Goal: Task Accomplishment & Management: Complete application form

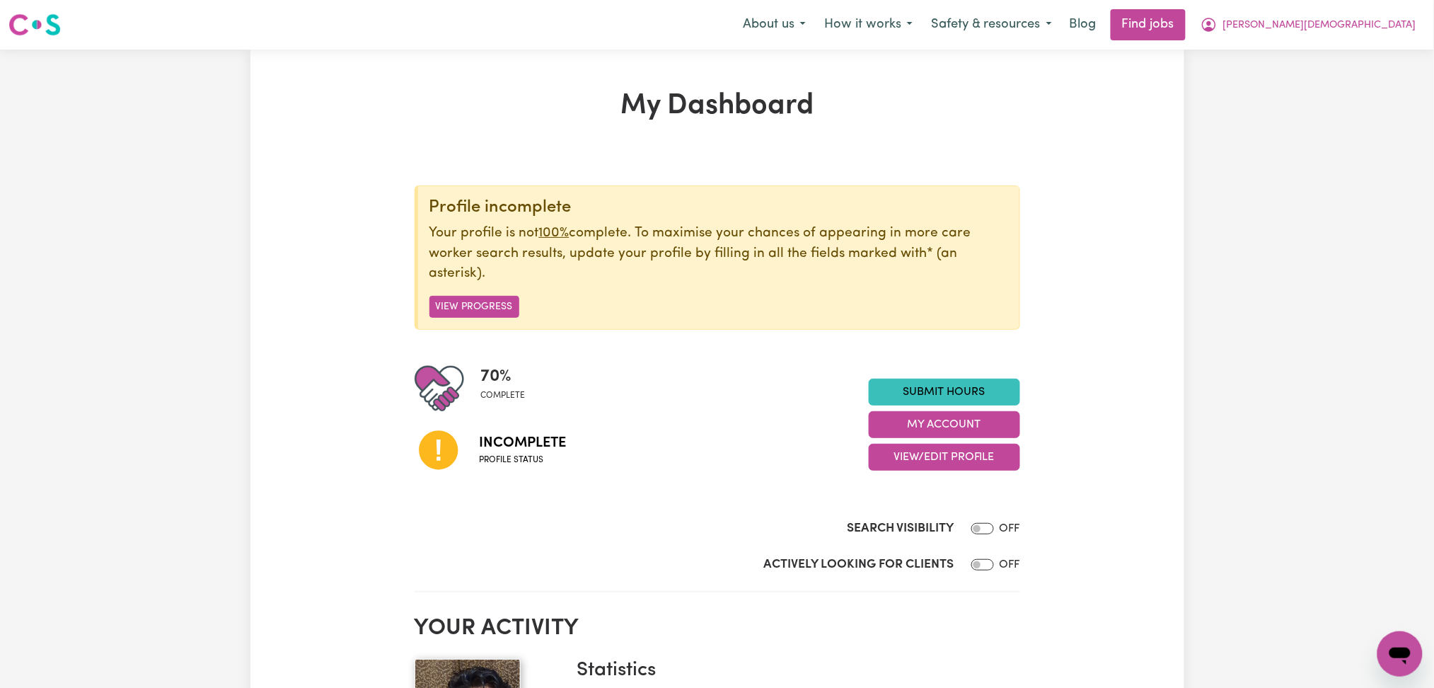
scroll to position [188, 0]
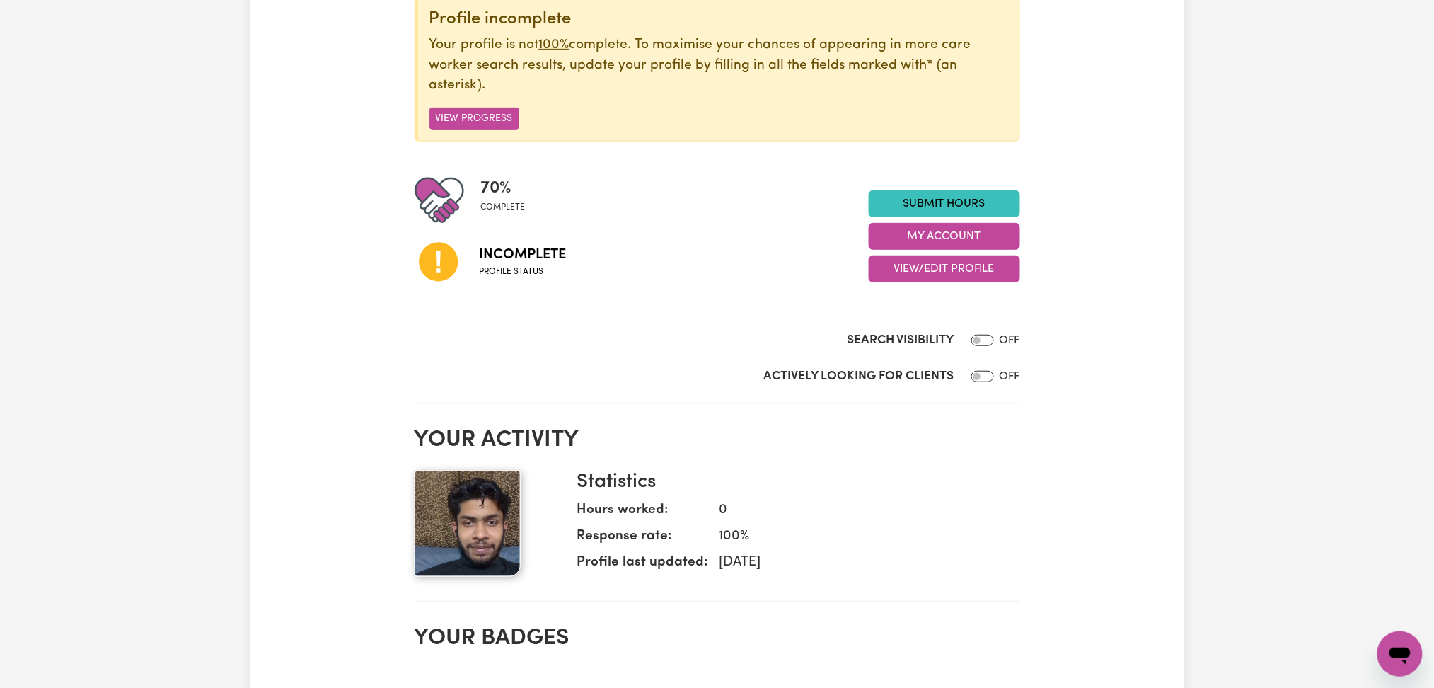
click at [951, 286] on div "70 % complete Incomplete Profile status Submit Hours My Account View/Edit Profi…" at bounding box center [718, 236] width 606 height 122
click at [953, 281] on button "View/Edit Profile" at bounding box center [944, 268] width 151 height 27
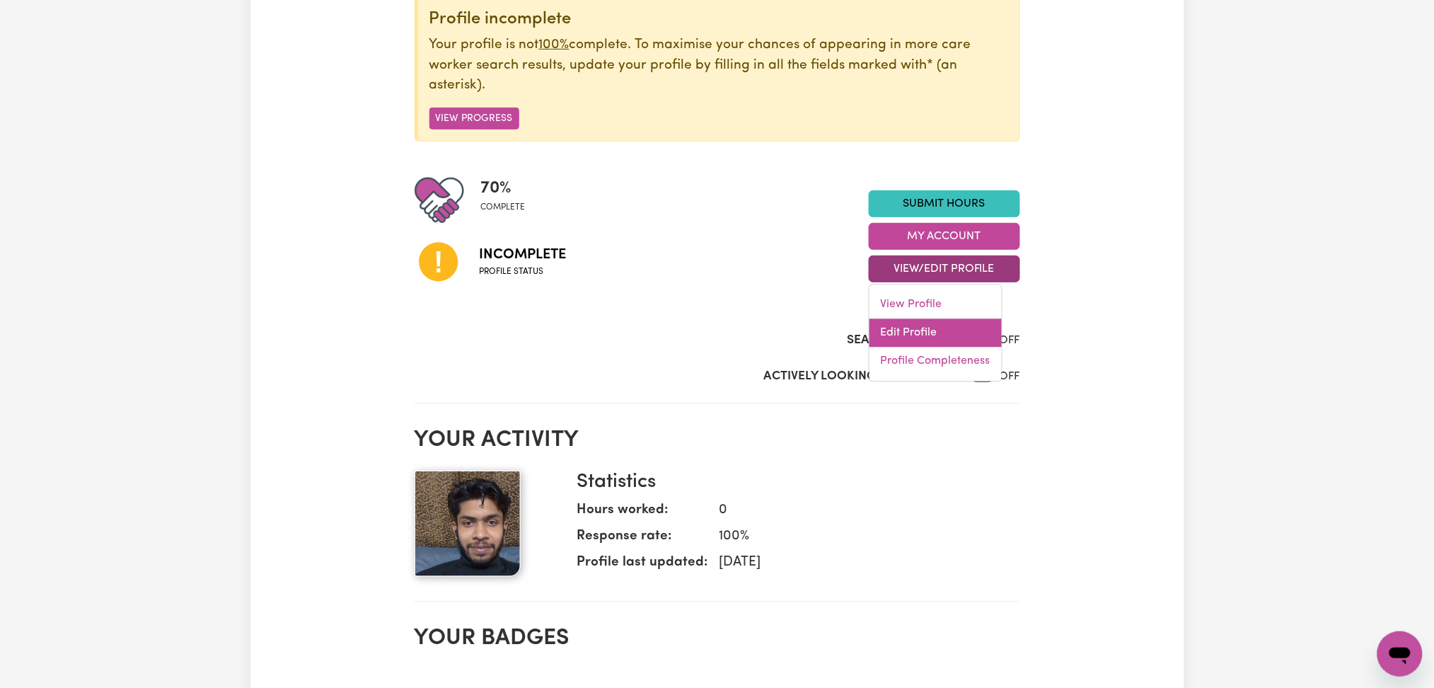
click at [910, 332] on link "Edit Profile" at bounding box center [935, 333] width 132 height 28
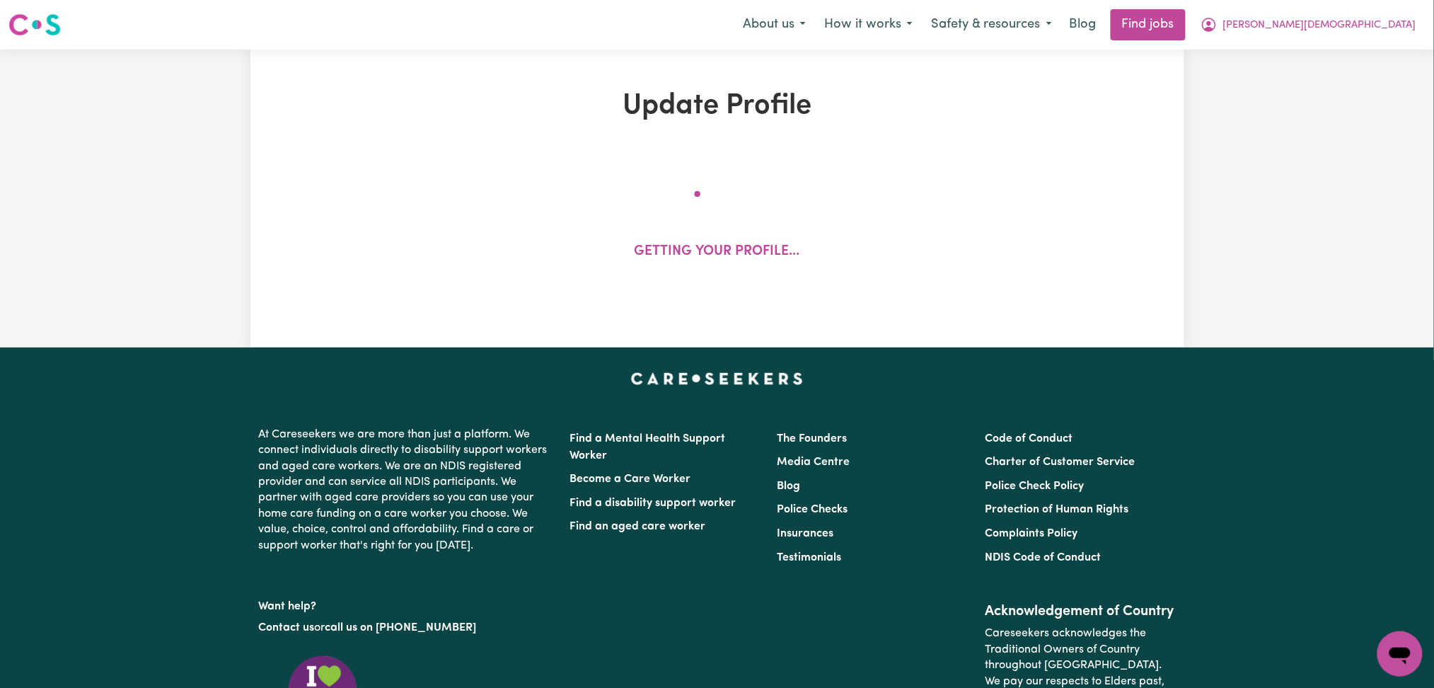
select select "[DEMOGRAPHIC_DATA]"
select select "Student Visa"
select select "Studying a healthcare related degree or qualification"
select select "40"
select select "45"
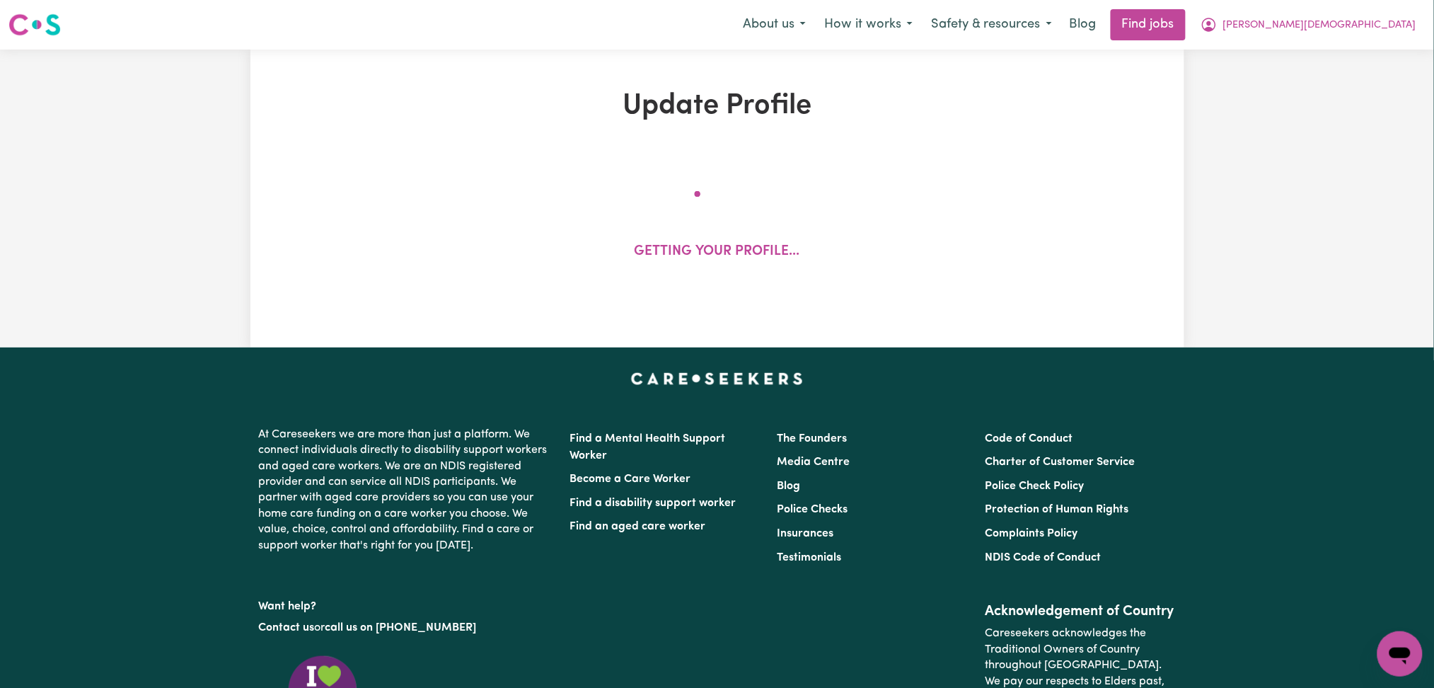
select select "45"
select select "50"
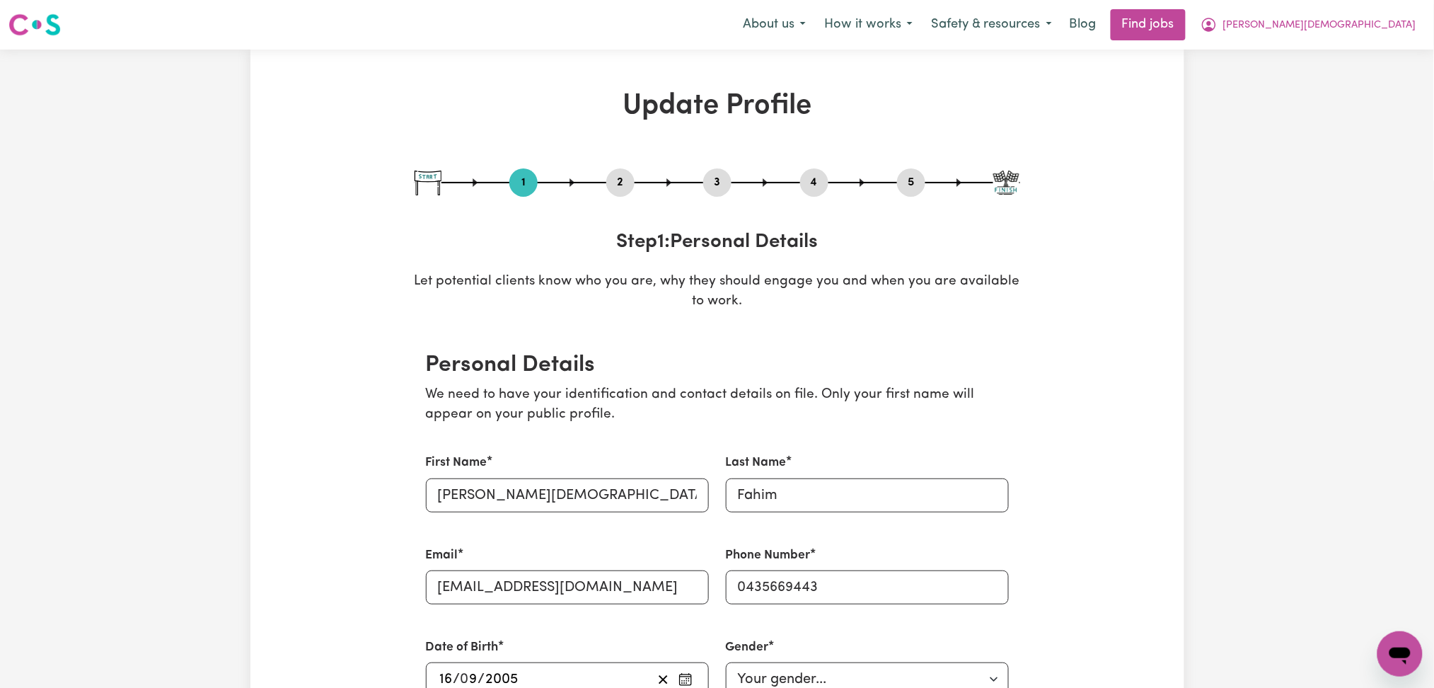
click at [623, 185] on button "2" at bounding box center [620, 182] width 28 height 18
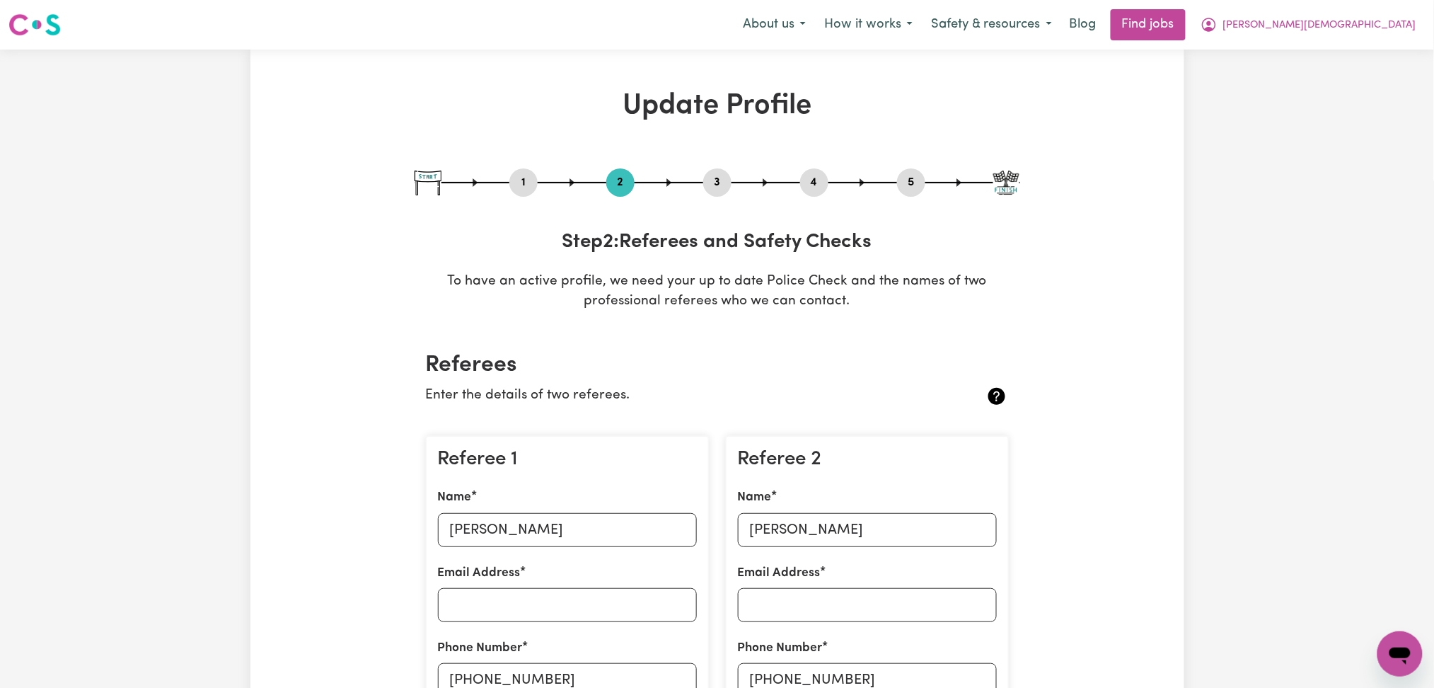
scroll to position [377, 0]
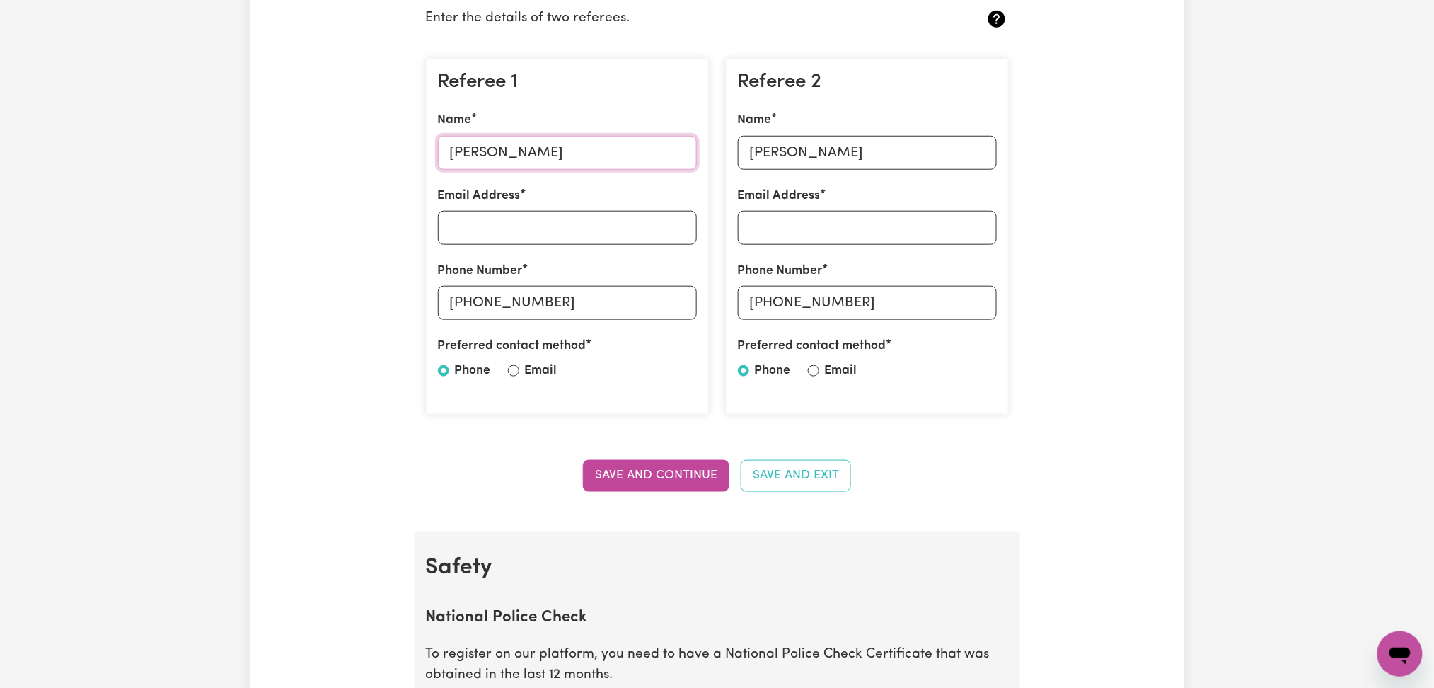
click at [533, 156] on input "[PERSON_NAME]" at bounding box center [567, 153] width 259 height 34
drag, startPoint x: 471, startPoint y: 303, endPoint x: 609, endPoint y: 296, distance: 138.1
click at [609, 296] on input "[PHONE_NUMBER]" at bounding box center [567, 303] width 259 height 34
click at [866, 149] on input "[PERSON_NAME]" at bounding box center [867, 153] width 259 height 34
drag, startPoint x: 773, startPoint y: 303, endPoint x: 1005, endPoint y: 307, distance: 231.4
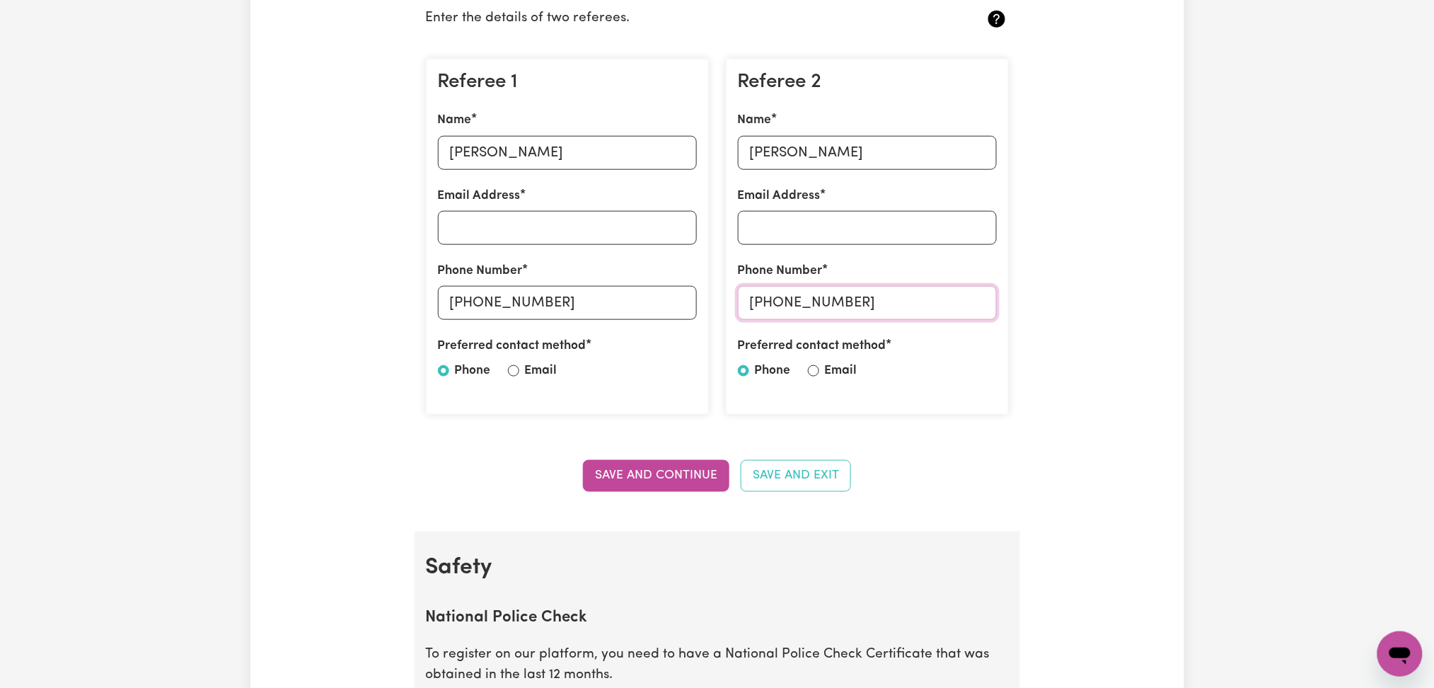
click at [1005, 307] on div "Referee 2 Name [PERSON_NAME] Email Address Phone Number [PHONE_NUMBER] Preferre…" at bounding box center [867, 237] width 283 height 357
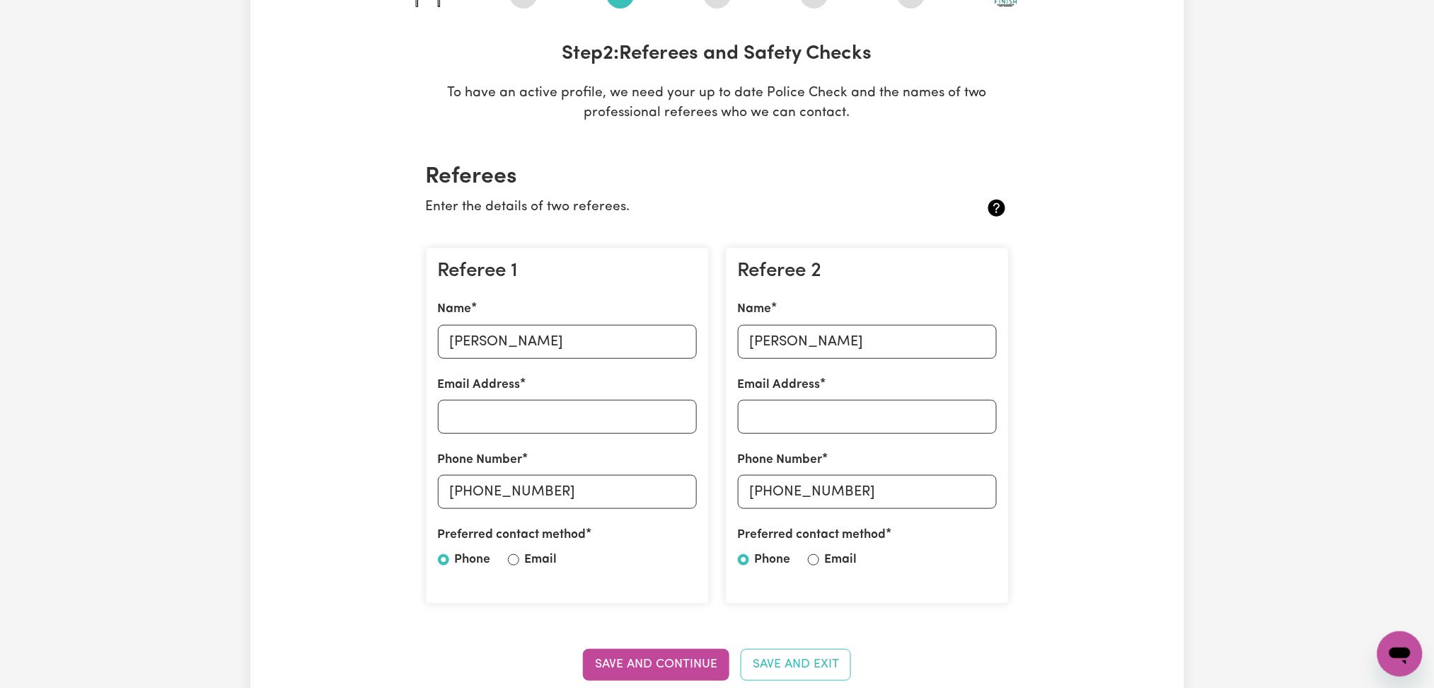
scroll to position [0, 0]
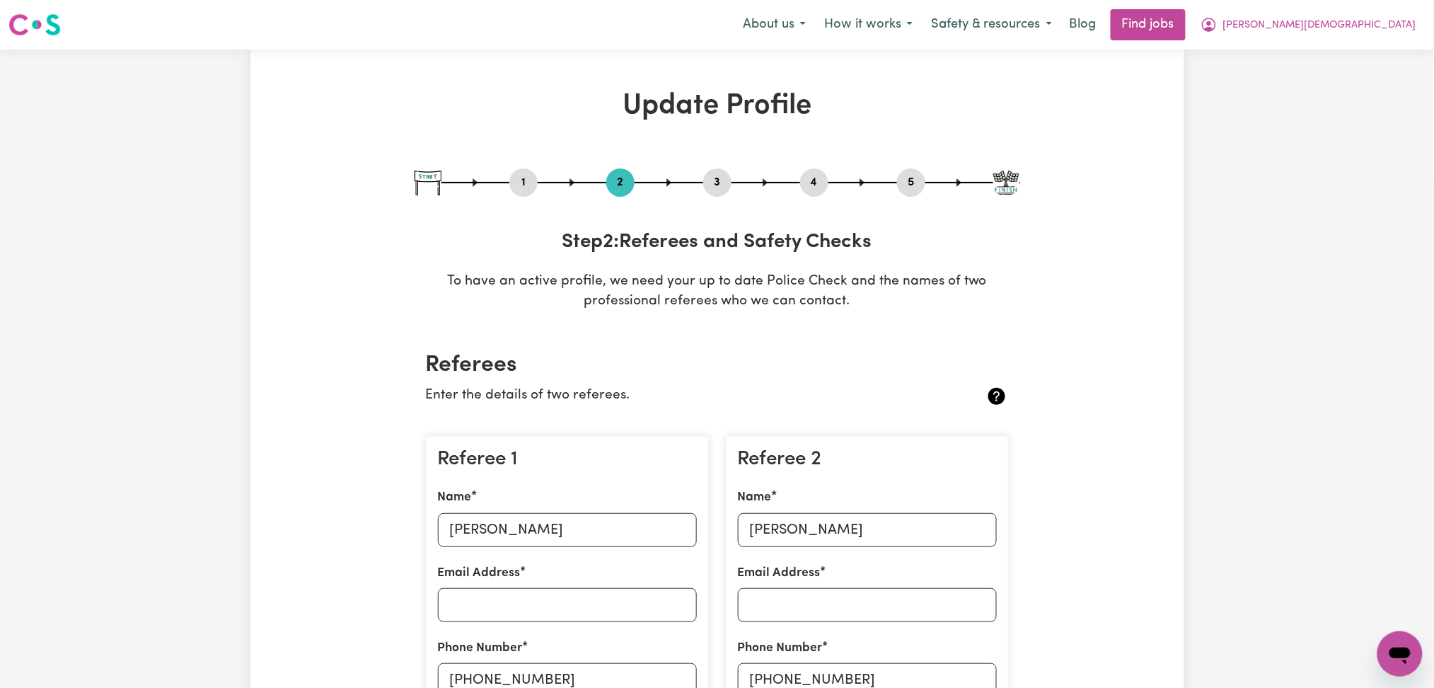
click at [907, 179] on button "5" at bounding box center [911, 182] width 28 height 18
select select "I am providing services privately on my own"
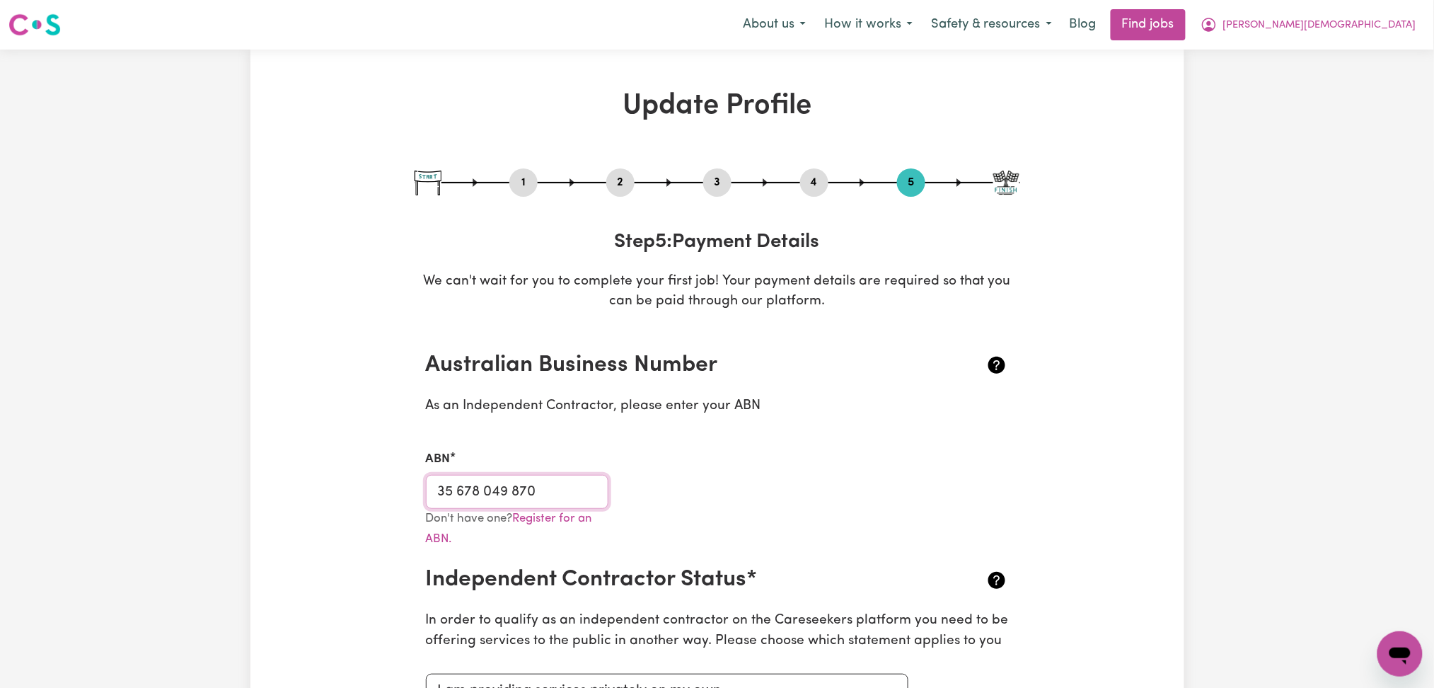
click at [482, 487] on input "35 678 049 870" at bounding box center [517, 492] width 183 height 34
drag, startPoint x: 1352, startPoint y: 23, endPoint x: 1348, endPoint y: 35, distance: 12.8
click at [1351, 25] on span "[PERSON_NAME][DEMOGRAPHIC_DATA]" at bounding box center [1319, 26] width 193 height 16
click at [1334, 86] on link "My Dashboard" at bounding box center [1369, 81] width 112 height 27
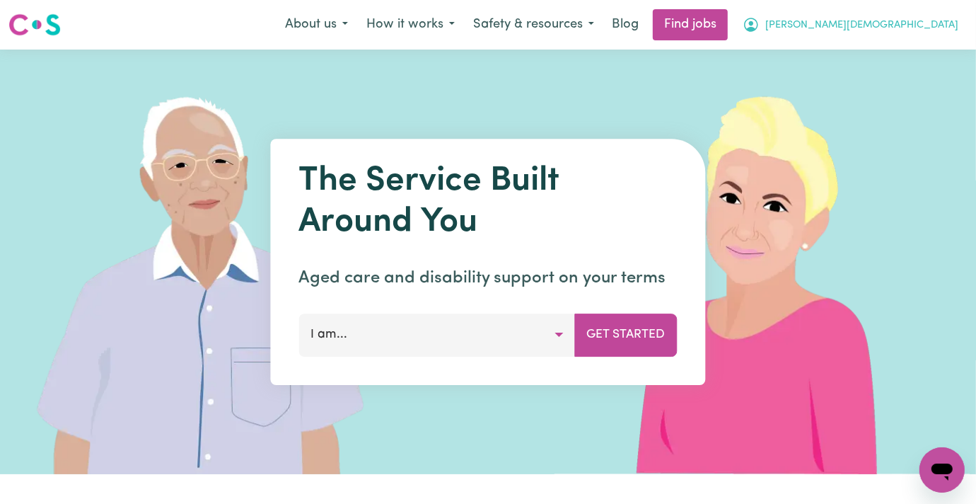
click at [920, 25] on span "[PERSON_NAME][DEMOGRAPHIC_DATA]" at bounding box center [861, 26] width 193 height 16
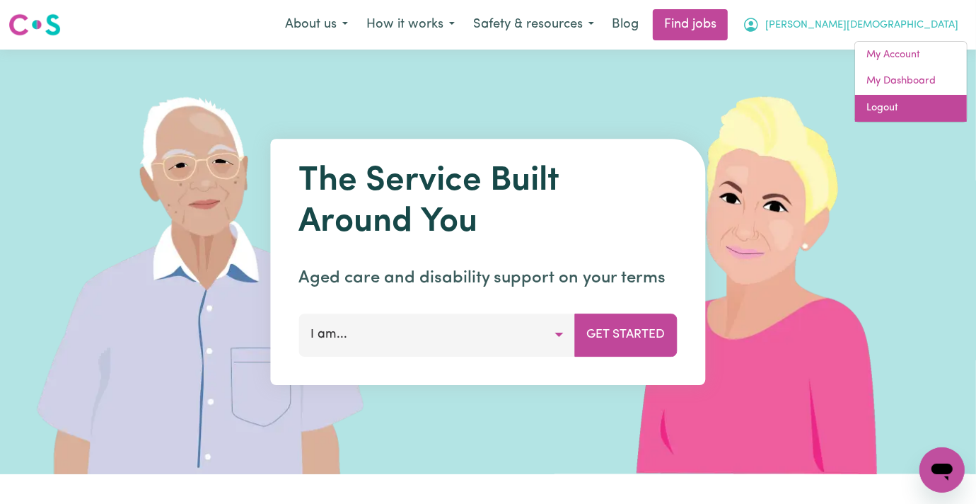
click at [900, 112] on link "Logout" at bounding box center [911, 108] width 112 height 27
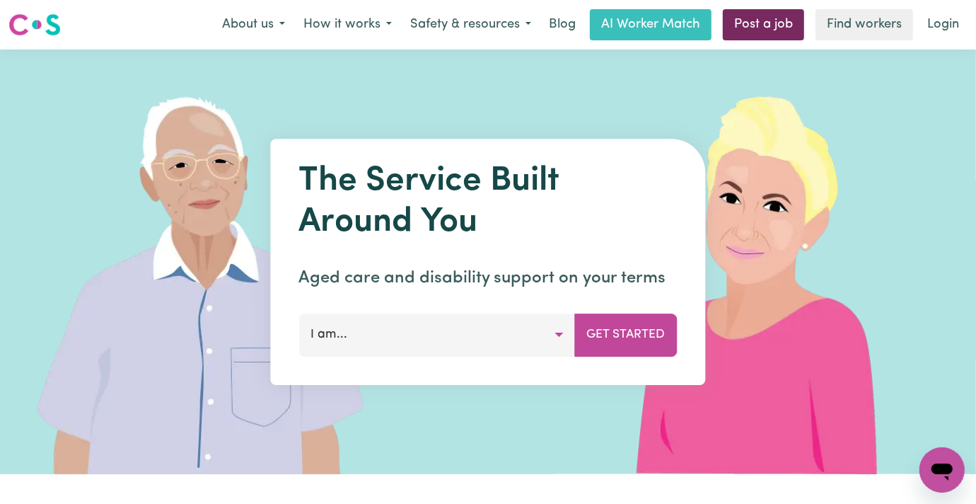
click at [739, 27] on link "Post a job" at bounding box center [763, 24] width 81 height 31
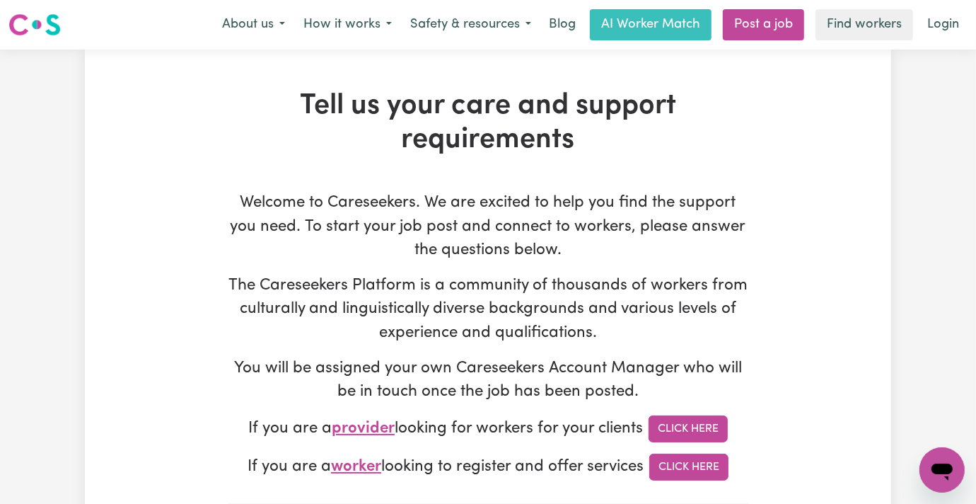
type input "onboardingcs@careseekers.com.au"
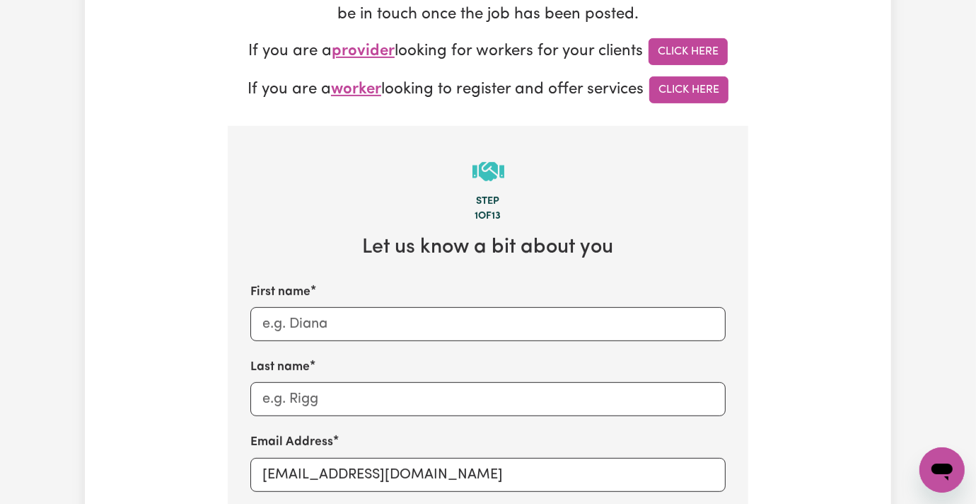
scroll to position [471, 0]
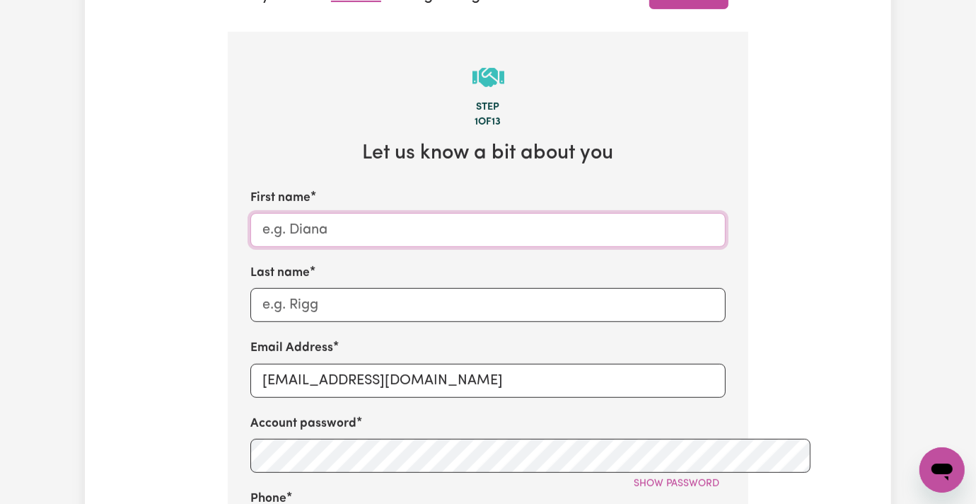
click at [257, 213] on input "First name" at bounding box center [487, 230] width 475 height 34
paste input "Client - Thirroul- NSW"
drag, startPoint x: 272, startPoint y: 172, endPoint x: 259, endPoint y: 171, distance: 13.5
click at [259, 213] on input "Client - Thirroul- NSW" at bounding box center [487, 230] width 475 height 34
drag, startPoint x: 310, startPoint y: 168, endPoint x: 326, endPoint y: 168, distance: 16.3
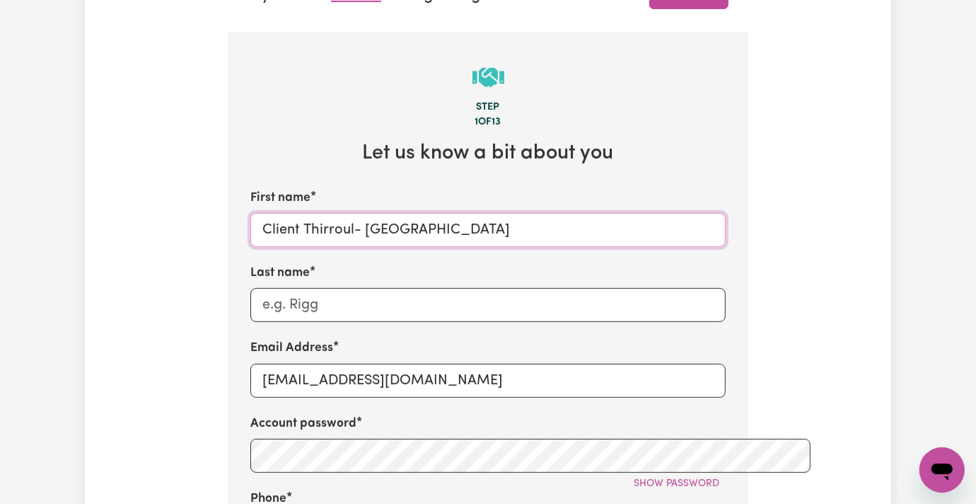
click at [326, 213] on input "Client Thirroul- NSW" at bounding box center [487, 230] width 475 height 34
click at [318, 213] on input "Client Thirroul- NSW" at bounding box center [487, 230] width 475 height 34
drag, startPoint x: 313, startPoint y: 173, endPoint x: 325, endPoint y: 173, distance: 12.0
click at [325, 213] on input "Client Thirroul- NSW" at bounding box center [487, 230] width 475 height 34
type input "Client Thirroul NSW"
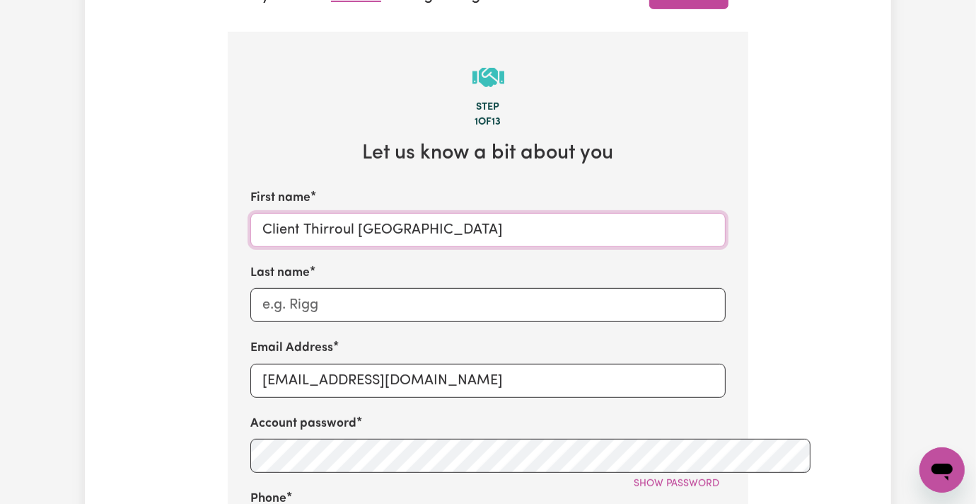
drag, startPoint x: 263, startPoint y: 167, endPoint x: 405, endPoint y: 174, distance: 141.7
click at [405, 213] on input "Client Thirroul NSW" at bounding box center [487, 230] width 475 height 34
click at [308, 288] on input "Last name" at bounding box center [487, 305] width 475 height 34
paste input "Thirroul NSW"
type input "Thirroul NSW"
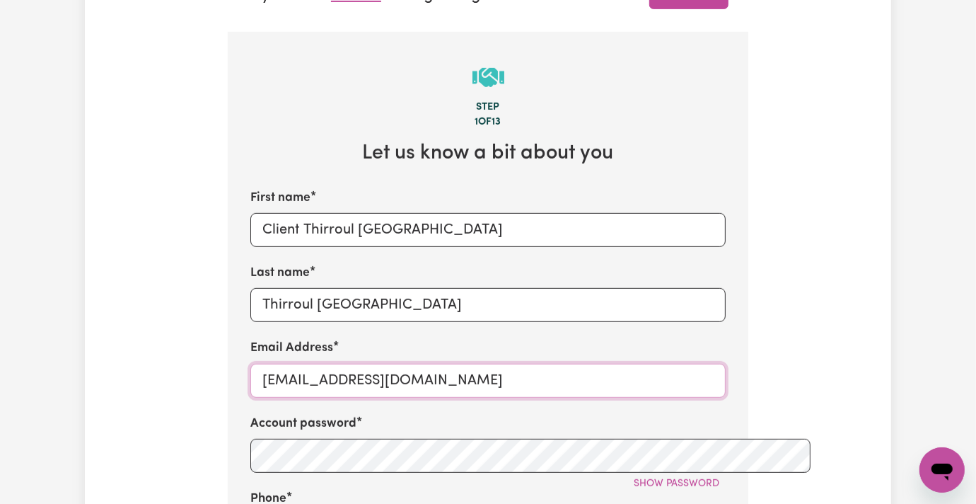
click at [289, 364] on input "onboardingcs@careseekers.com.au" at bounding box center [487, 381] width 475 height 34
paste input "ClientThirroulNSW"
type input "ClientThirroulNSW@careseekers.com.au"
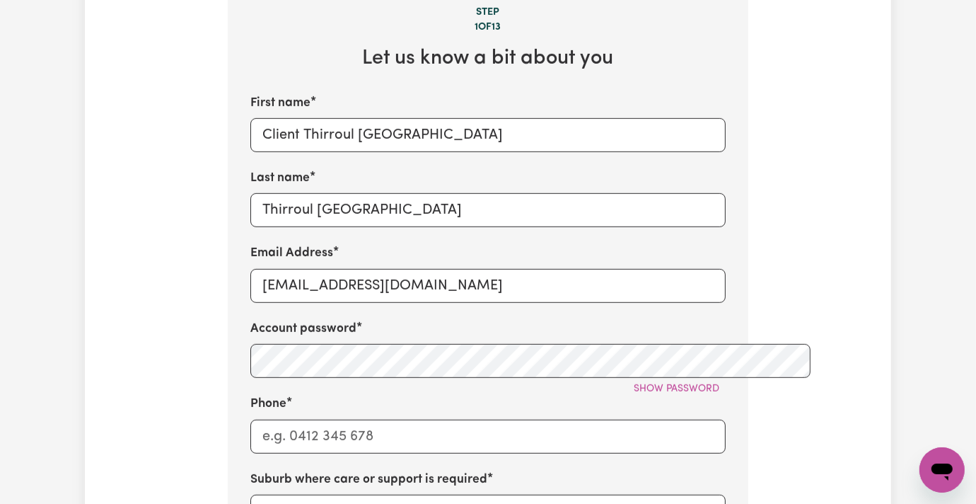
click at [308, 320] on div "Account password Show password" at bounding box center [487, 349] width 475 height 59
click at [141, 335] on div "Tell us your care and support requirements Welcome to Careseekers. We are excit…" at bounding box center [488, 288] width 806 height 1531
click at [719, 383] on span "Show password" at bounding box center [677, 388] width 86 height 11
click at [299, 193] on input "Thirroul NSW" at bounding box center [487, 210] width 475 height 34
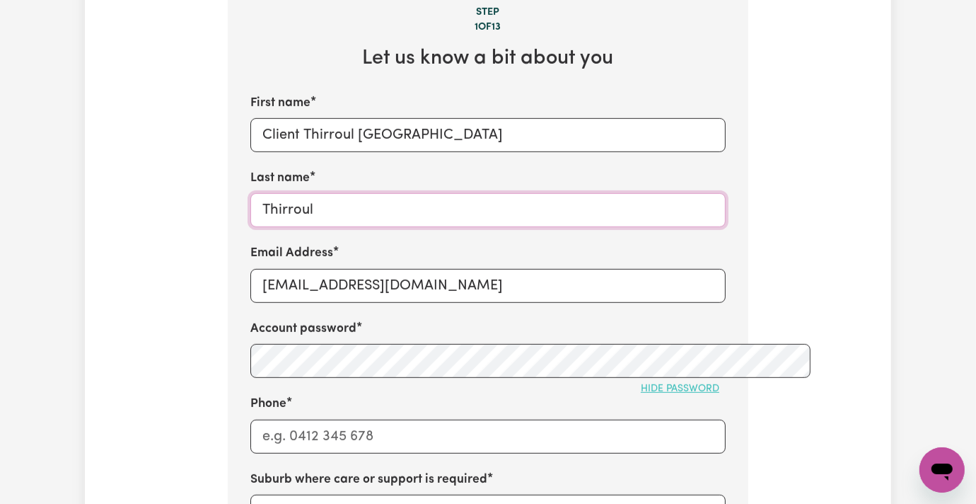
type input "Thirroul"
click at [286, 118] on input "Client Thirroul NSW" at bounding box center [487, 135] width 475 height 34
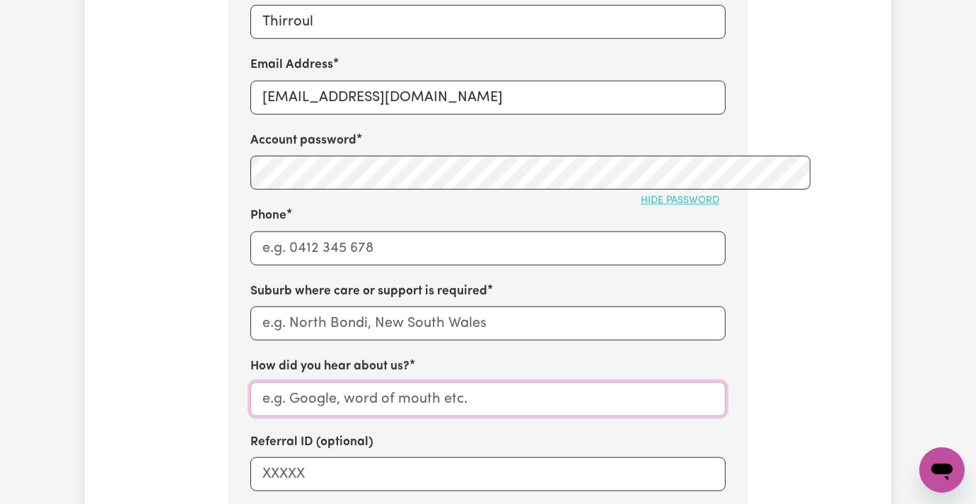
click at [265, 382] on input "How did you hear about us?" at bounding box center [487, 399] width 475 height 34
paste input "Client Thirroul NSW"
type input "Client Thirroul NSW"
click at [264, 231] on input "Phone" at bounding box center [487, 248] width 475 height 34
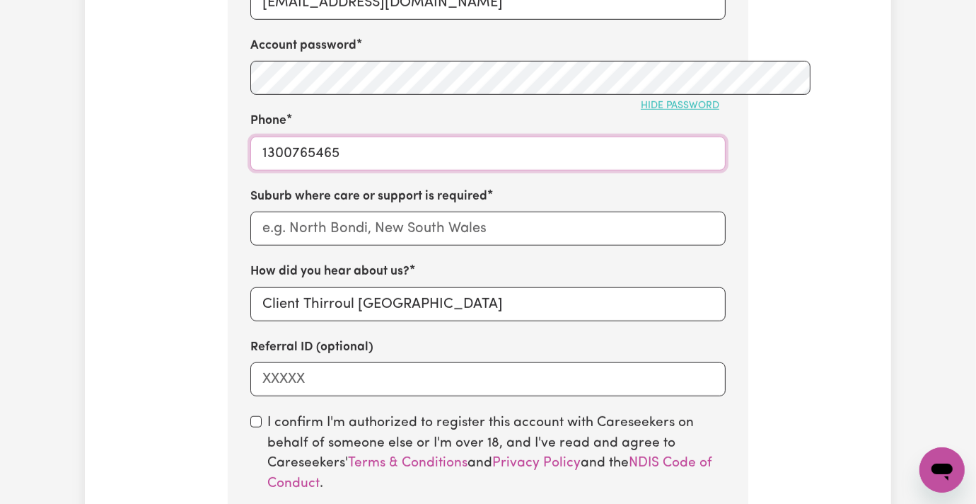
scroll to position [566, 0]
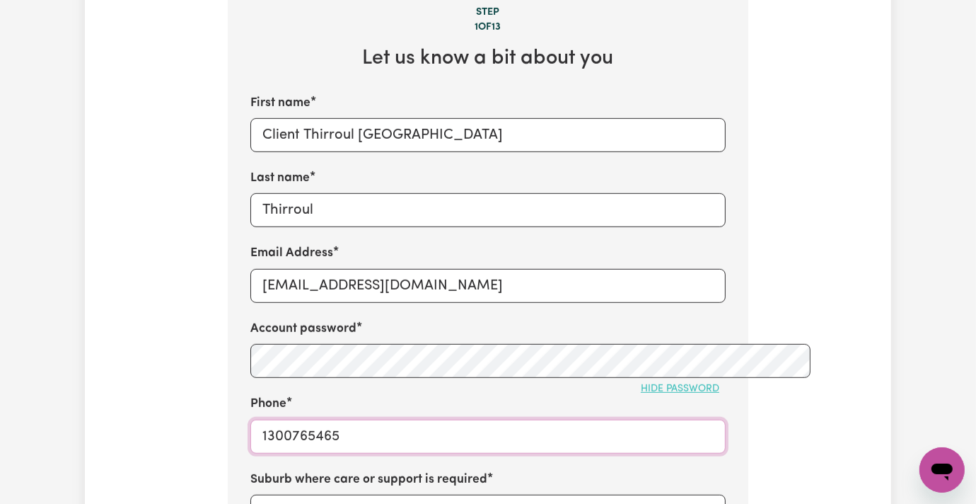
type input "1300765465"
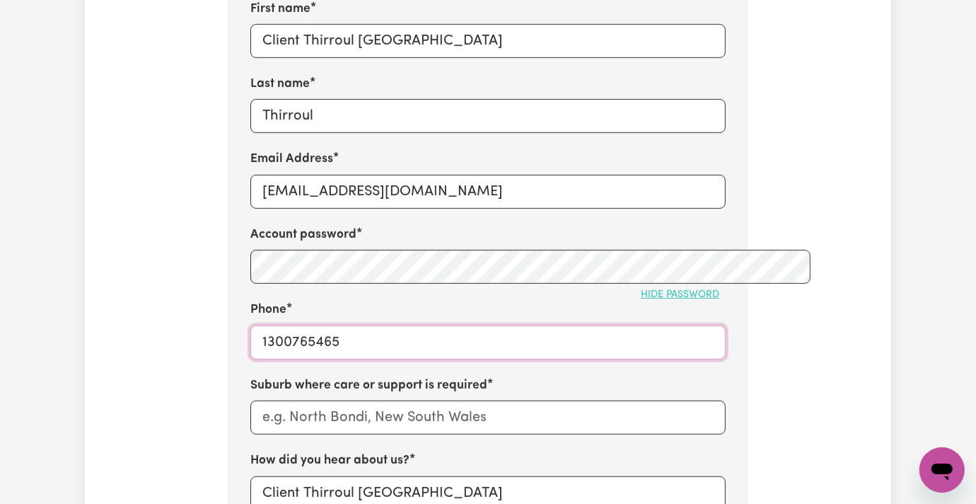
scroll to position [754, 0]
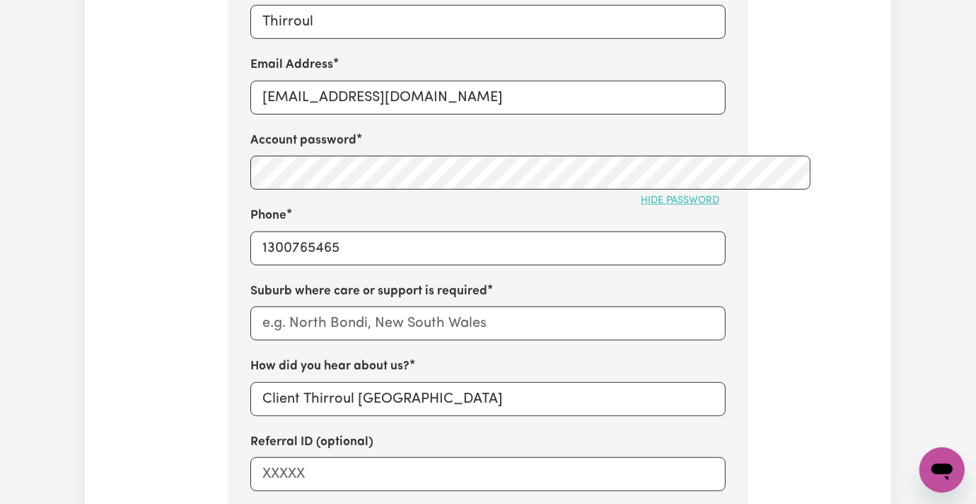
click at [265, 357] on label "How did you hear about us?" at bounding box center [329, 366] width 159 height 18
click at [265, 382] on input "Client Thirroul NSW" at bounding box center [487, 399] width 475 height 34
click at [265, 357] on label "How did you hear about us?" at bounding box center [329, 366] width 159 height 18
click at [265, 382] on input "Client Thirroul NSW" at bounding box center [487, 399] width 475 height 34
click at [265, 357] on label "How did you hear about us?" at bounding box center [329, 366] width 159 height 18
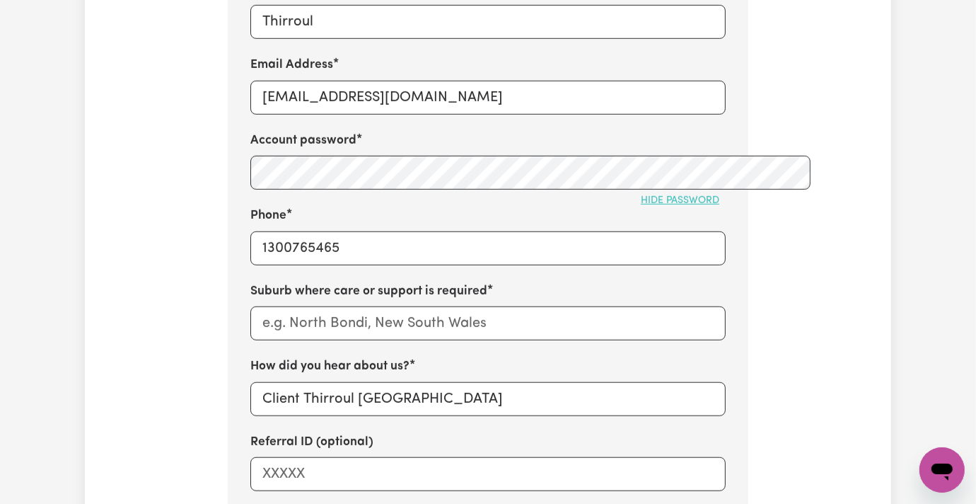
click at [265, 382] on input "Client Thirroul NSW" at bounding box center [487, 399] width 475 height 34
copy label "you"
click at [306, 382] on input "Client Thirroul NSW" at bounding box center [487, 399] width 475 height 34
paste input "BDM referral"
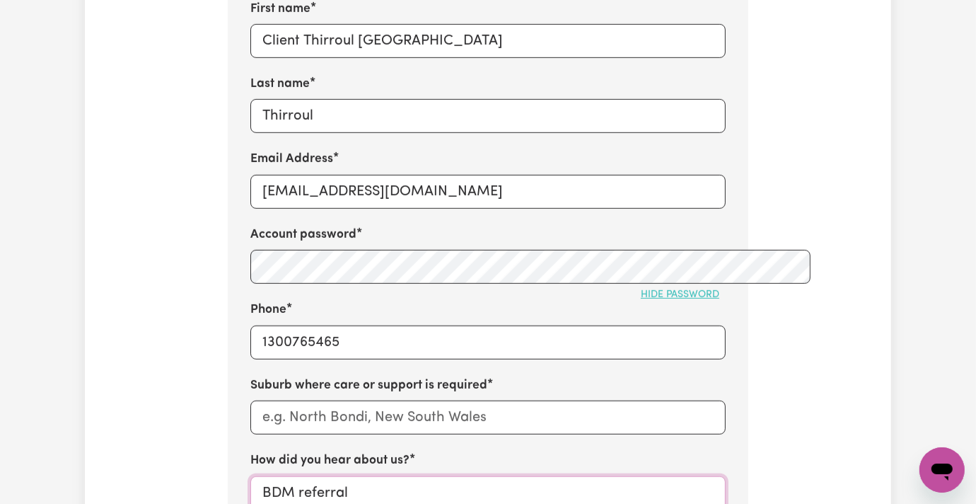
scroll to position [566, 0]
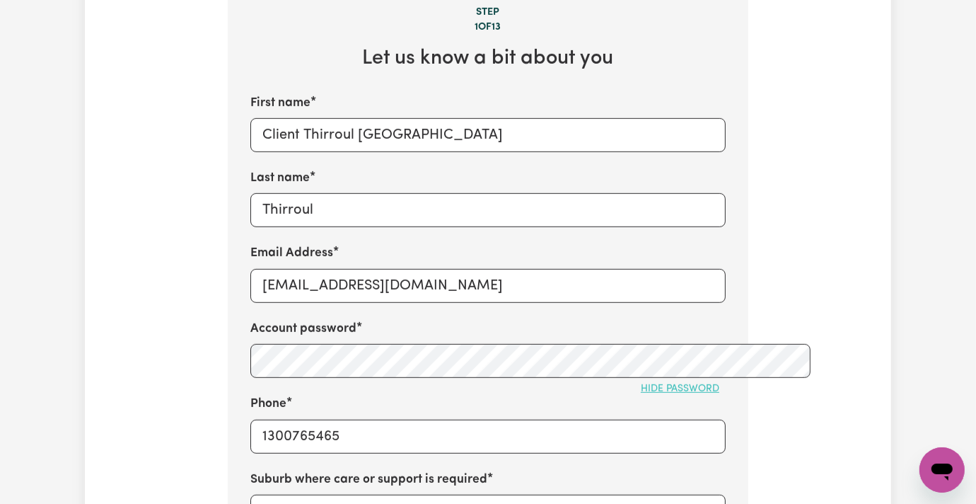
type input "BDM referral"
click at [256, 193] on input "Thirroul" at bounding box center [487, 210] width 475 height 34
click at [255, 193] on input "Thirroul" at bounding box center [487, 210] width 475 height 34
drag, startPoint x: 262, startPoint y: 73, endPoint x: 414, endPoint y: 74, distance: 151.4
click at [414, 118] on input "Client Thirroul NSW" at bounding box center [487, 135] width 475 height 34
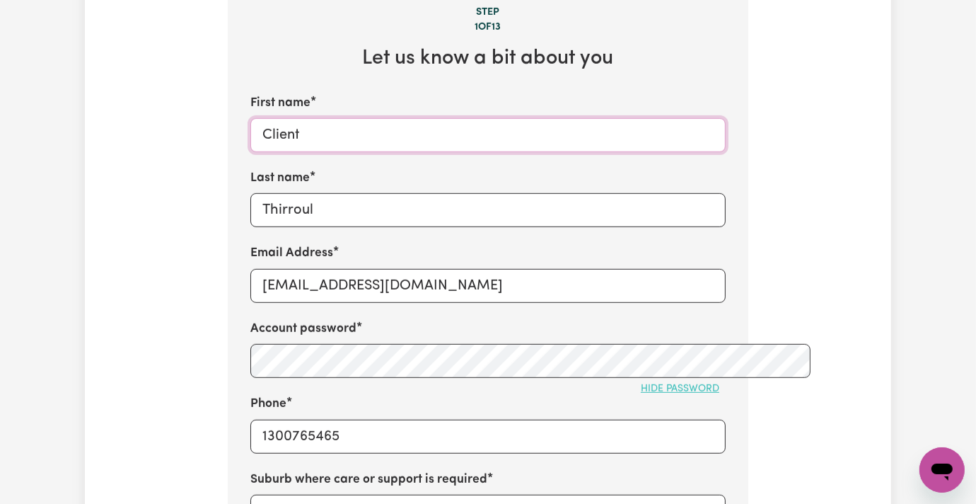
type input "Client"
click at [328, 193] on input "Thirroul" at bounding box center [487, 210] width 475 height 34
paste input "NSW"
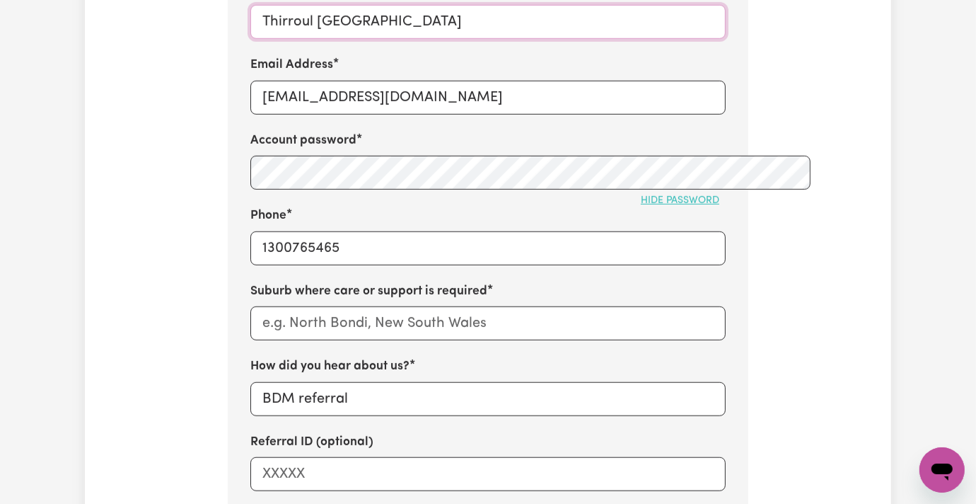
scroll to position [849, 0]
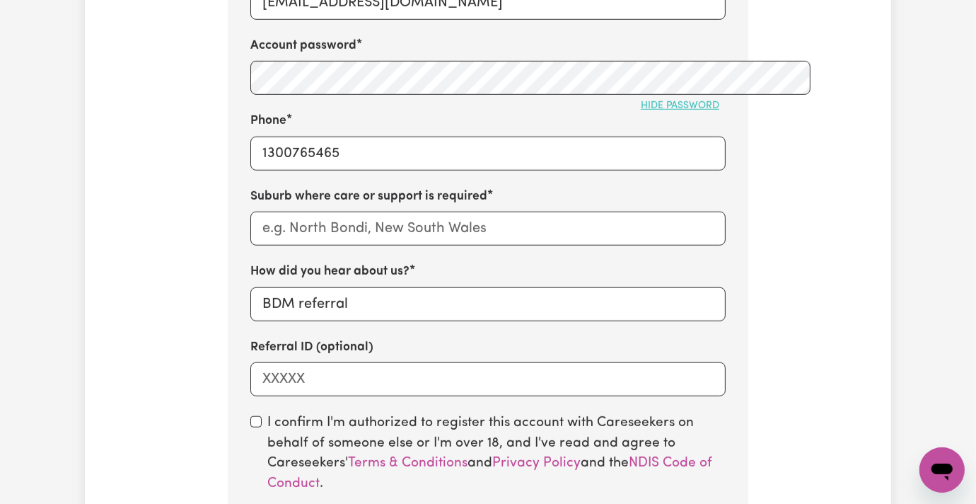
type input "Thirroul NSW"
click at [250, 413] on div "I confirm I'm authorized to register this account with Careseekers on behalf of…" at bounding box center [487, 483] width 475 height 140
click at [250, 416] on input "checkbox" at bounding box center [255, 421] width 11 height 11
checkbox input "true"
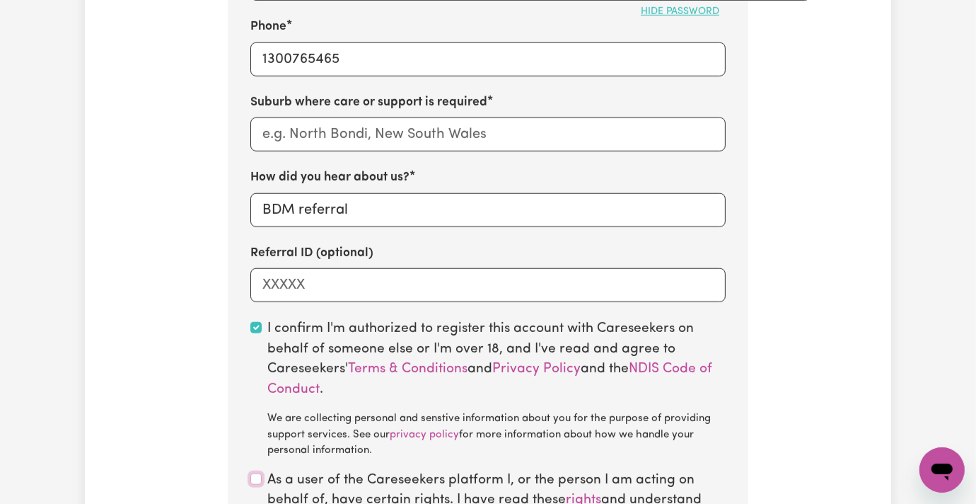
click at [250, 473] on input "checkbox" at bounding box center [255, 478] width 11 height 11
checkbox input "true"
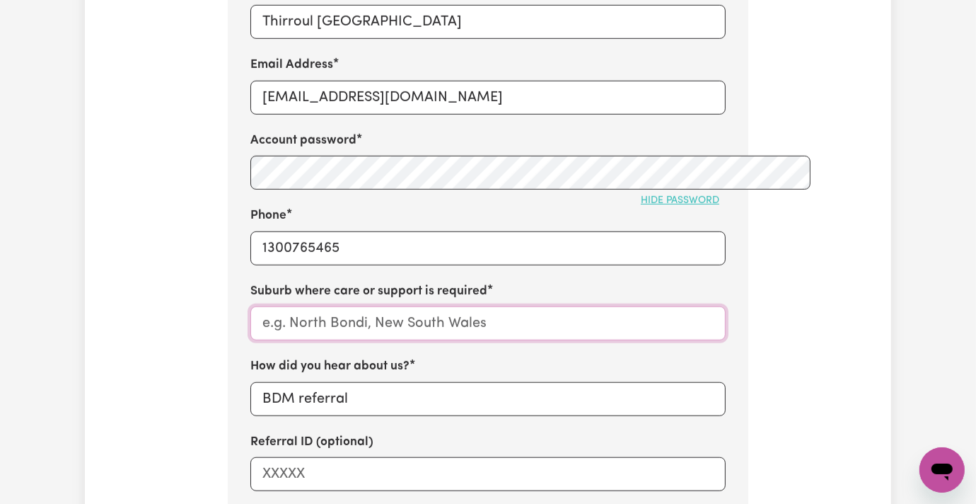
click at [250, 306] on input "text" at bounding box center [487, 323] width 475 height 34
paste input "Thirroul"
type input "Thirroul"
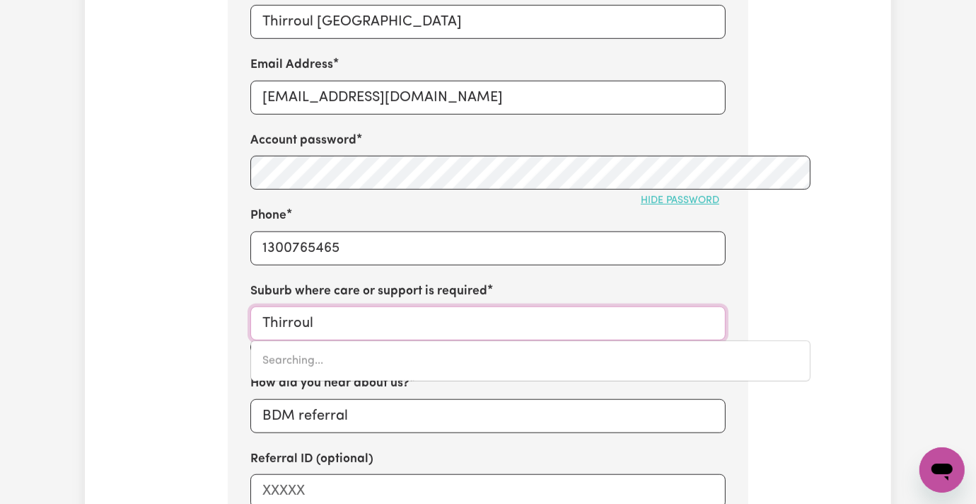
type input "Thirroul, New South Wales, 2515"
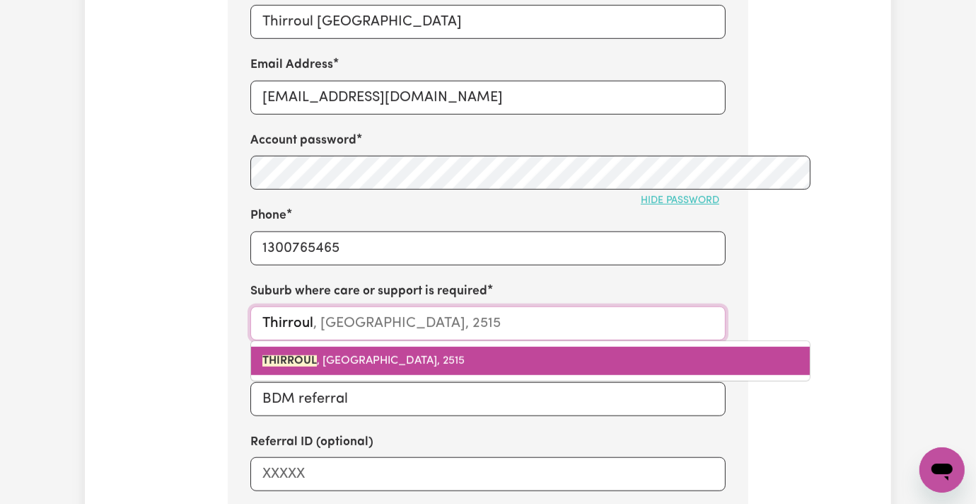
click at [263, 355] on mark "THIRROUL" at bounding box center [289, 360] width 54 height 11
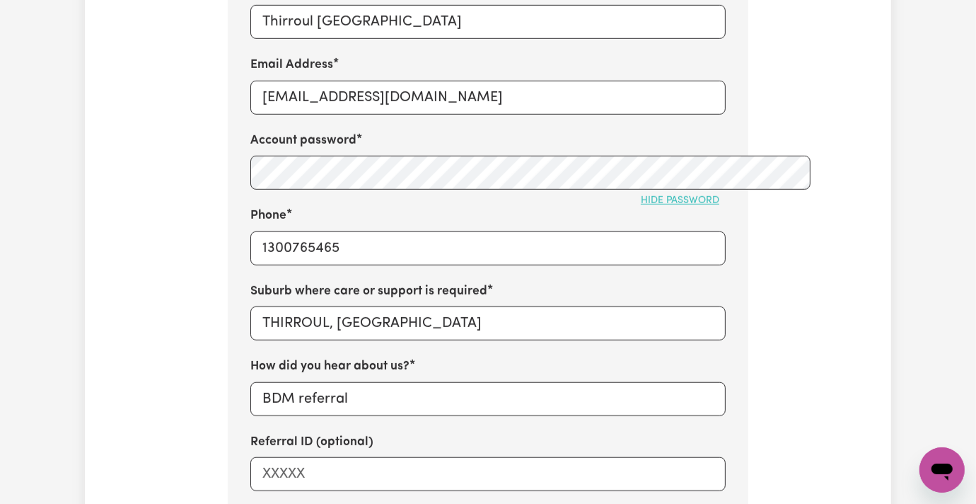
click at [100, 315] on div "Tell us your care and support requirements Welcome to Careseekers. We are excit…" at bounding box center [488, 100] width 806 height 1531
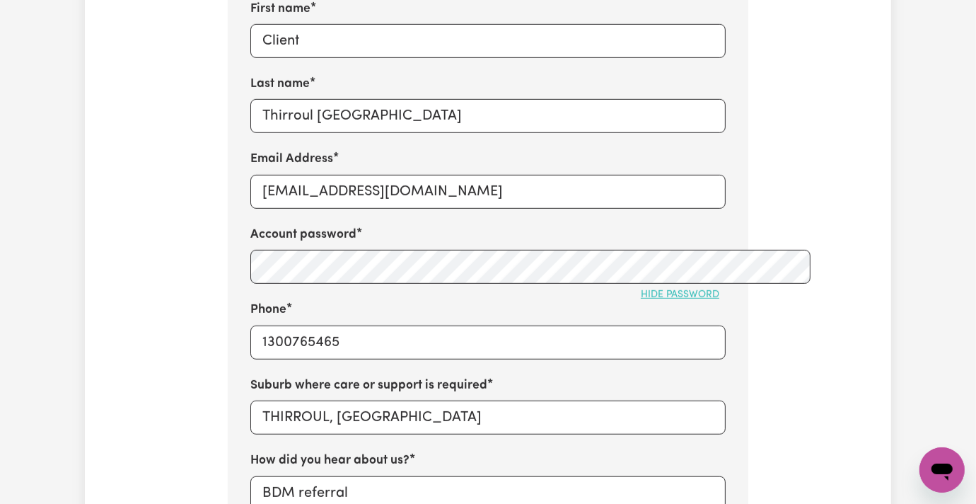
scroll to position [471, 0]
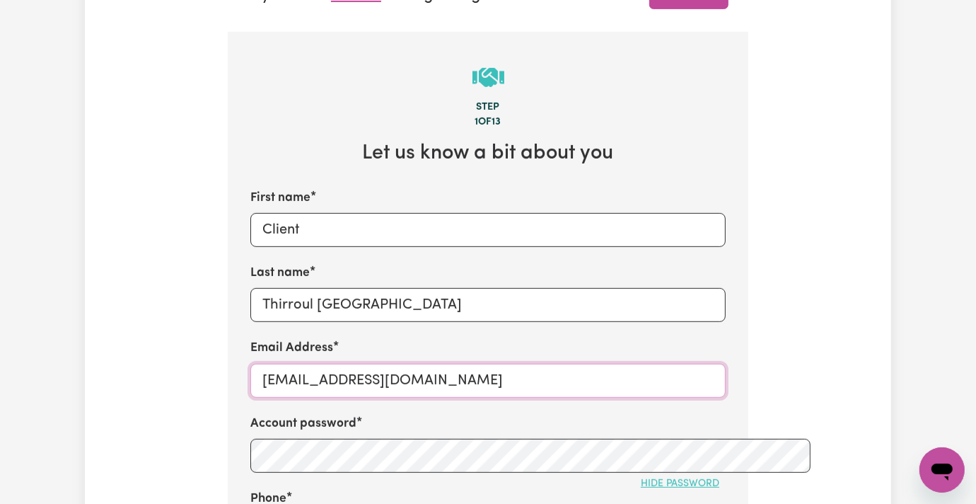
click at [283, 364] on input "ClientThirroulNSW@careseekers.com.au" at bounding box center [487, 381] width 475 height 34
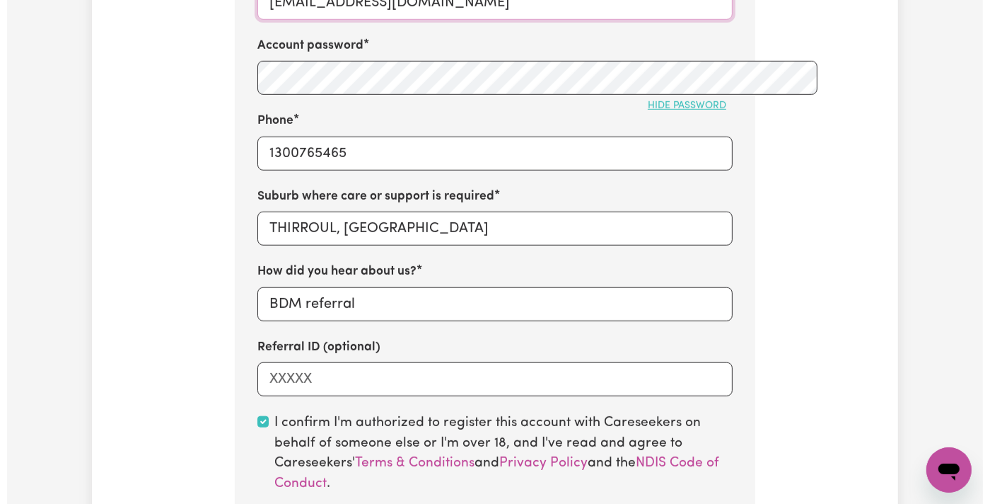
scroll to position [1132, 0]
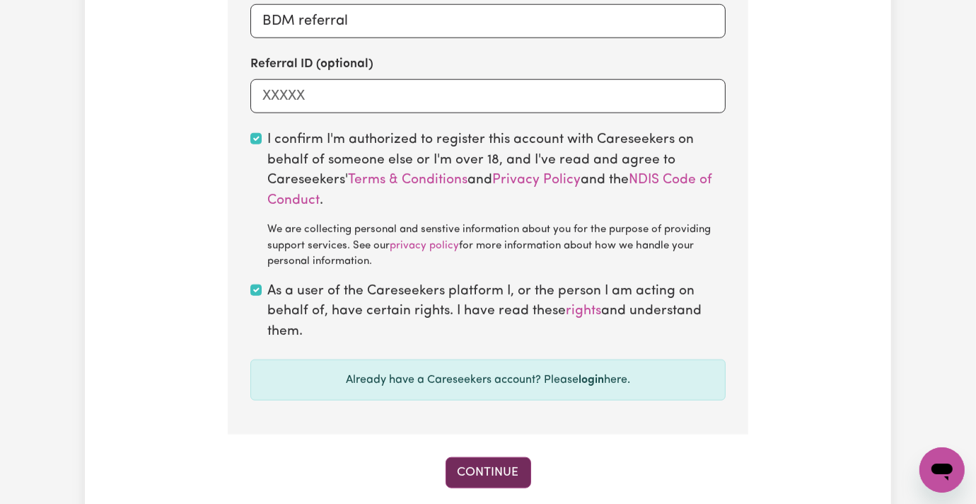
click at [479, 457] on button "Continue" at bounding box center [489, 472] width 86 height 31
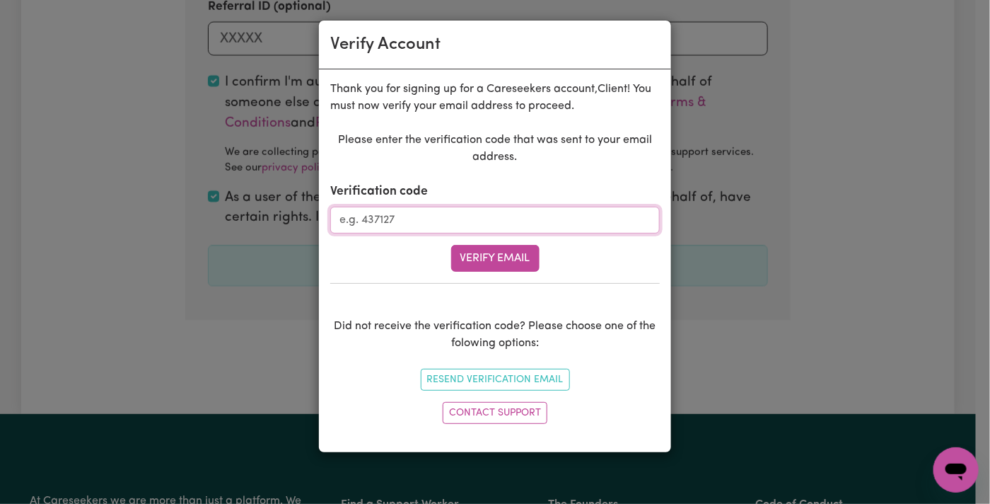
click at [415, 210] on input "Verification code" at bounding box center [495, 220] width 330 height 27
paste input "611685"
type input "611685"
click at [485, 255] on button "Verify Email" at bounding box center [495, 258] width 88 height 27
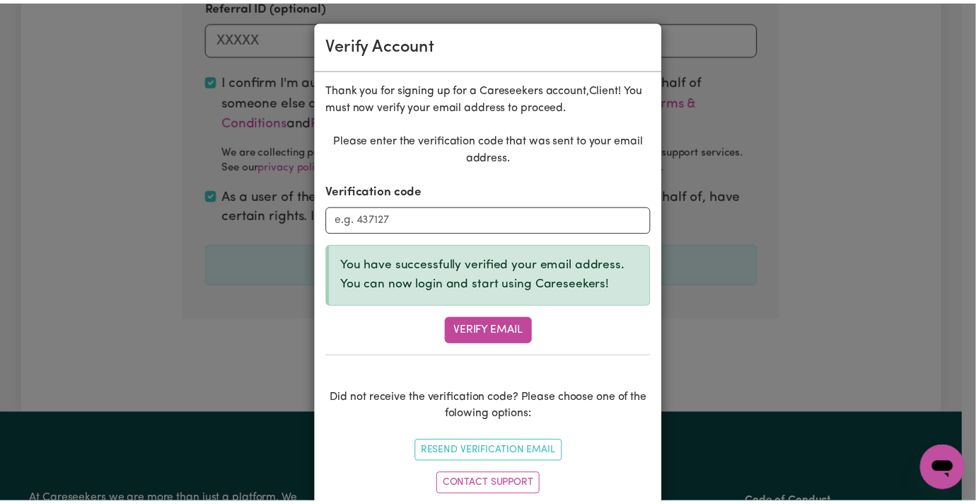
scroll to position [445, 0]
